Goal: Task Accomplishment & Management: Use online tool/utility

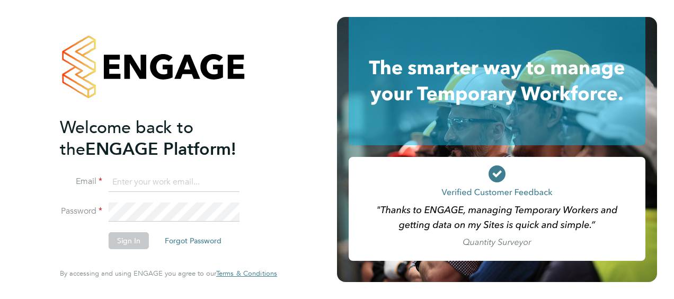
type input "[PERSON_NAME][EMAIL_ADDRESS][PERSON_NAME][DOMAIN_NAME]"
click at [136, 239] on button "Sign In" at bounding box center [129, 240] width 40 height 17
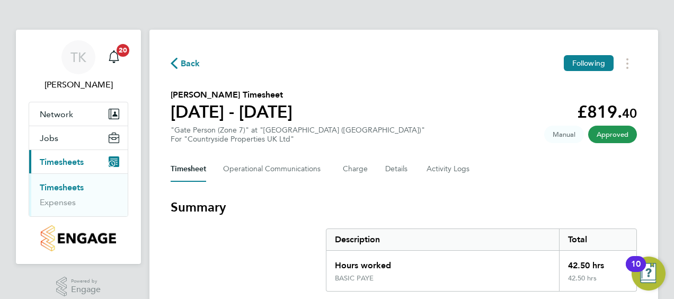
click at [61, 188] on link "Timesheets" at bounding box center [62, 187] width 44 height 10
